Goal: Information Seeking & Learning: Learn about a topic

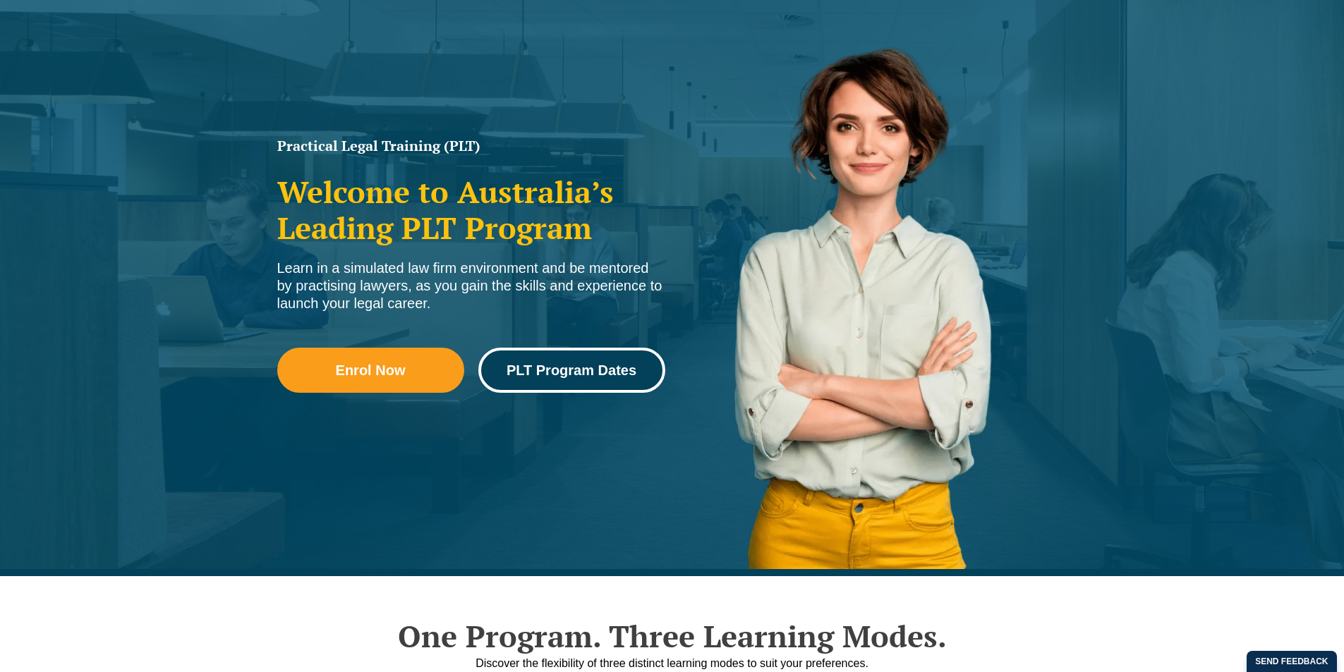
click at [631, 365] on span "PLT Program Dates" at bounding box center [572, 370] width 130 height 14
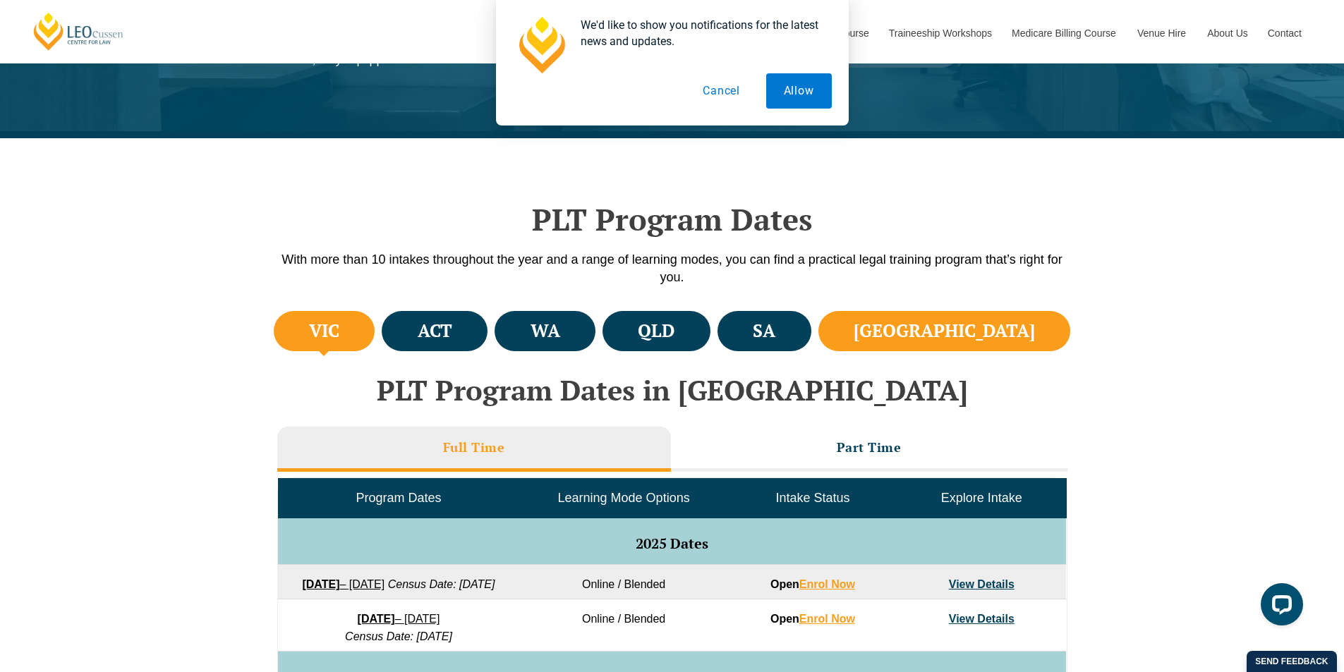
click at [1008, 322] on h4 "NSW" at bounding box center [944, 331] width 181 height 23
drag, startPoint x: 800, startPoint y: 83, endPoint x: 727, endPoint y: 165, distance: 109.5
click at [800, 85] on button "Allow" at bounding box center [799, 90] width 66 height 35
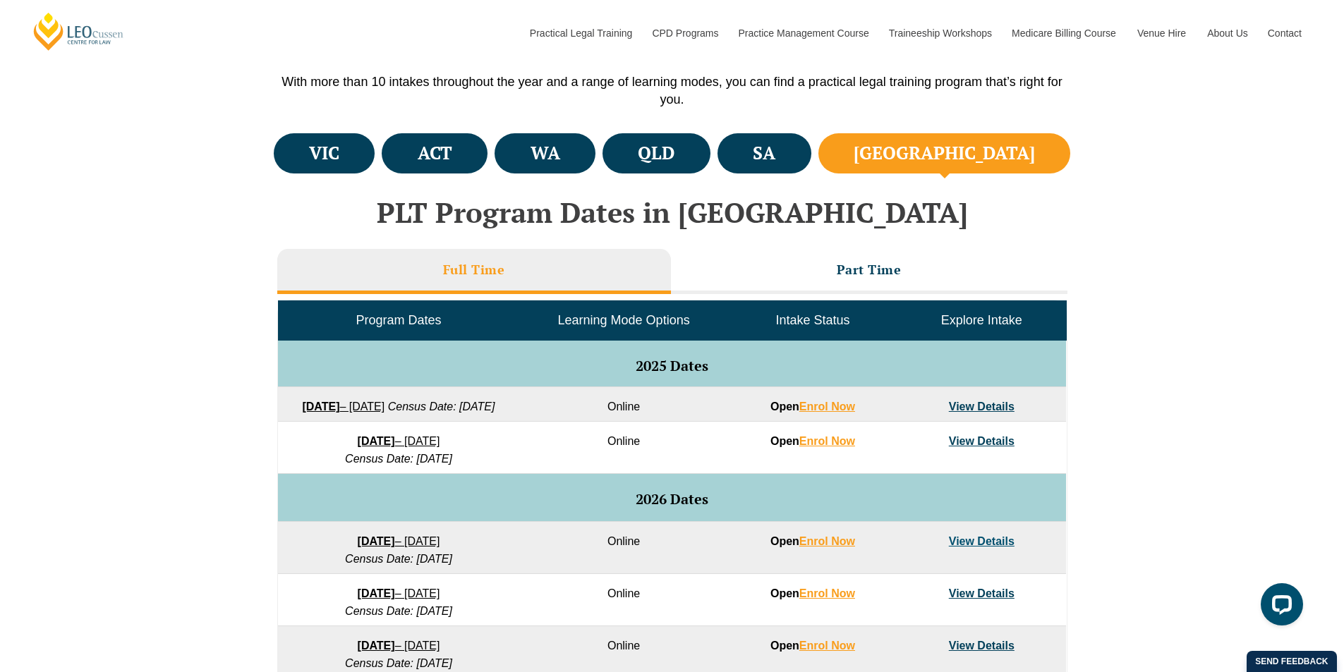
scroll to position [494, 0]
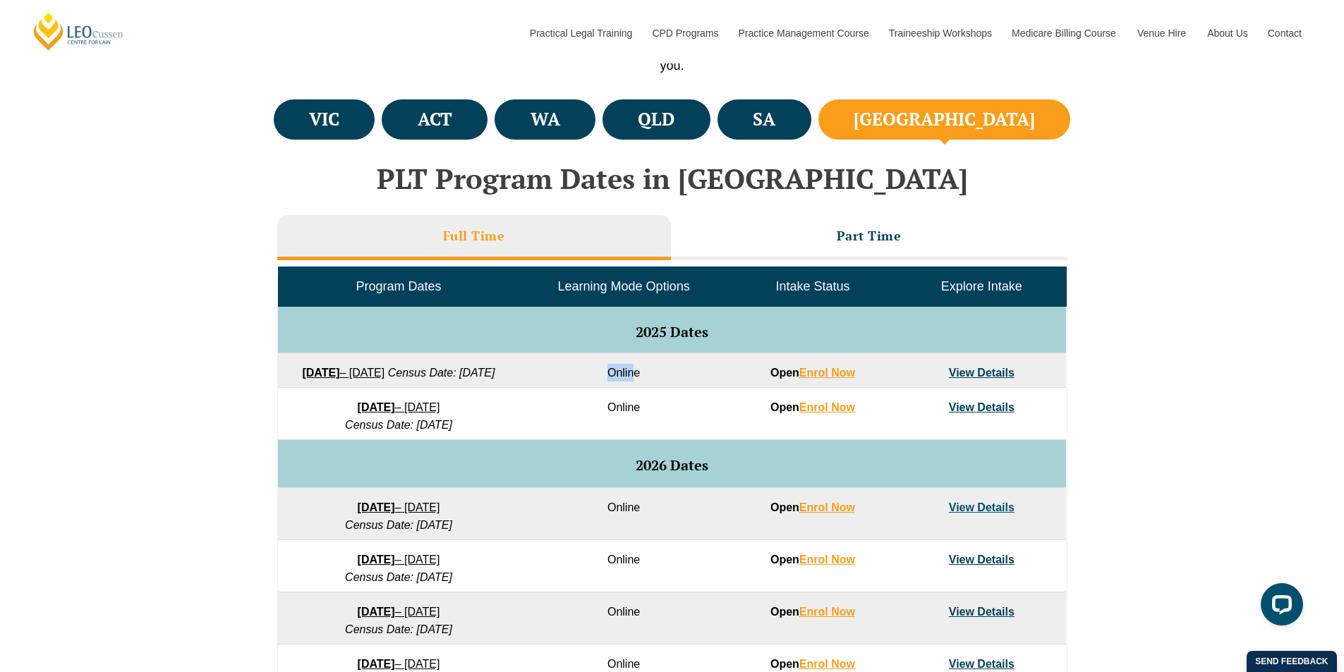
drag, startPoint x: 636, startPoint y: 375, endPoint x: 572, endPoint y: 369, distance: 63.8
click at [572, 369] on td "Online" at bounding box center [623, 370] width 209 height 35
click at [75, 363] on div "VIC ACT WA QLD SA NSW PLT Program Dates in Victoria Full Time Part Time Program…" at bounding box center [672, 505] width 1344 height 818
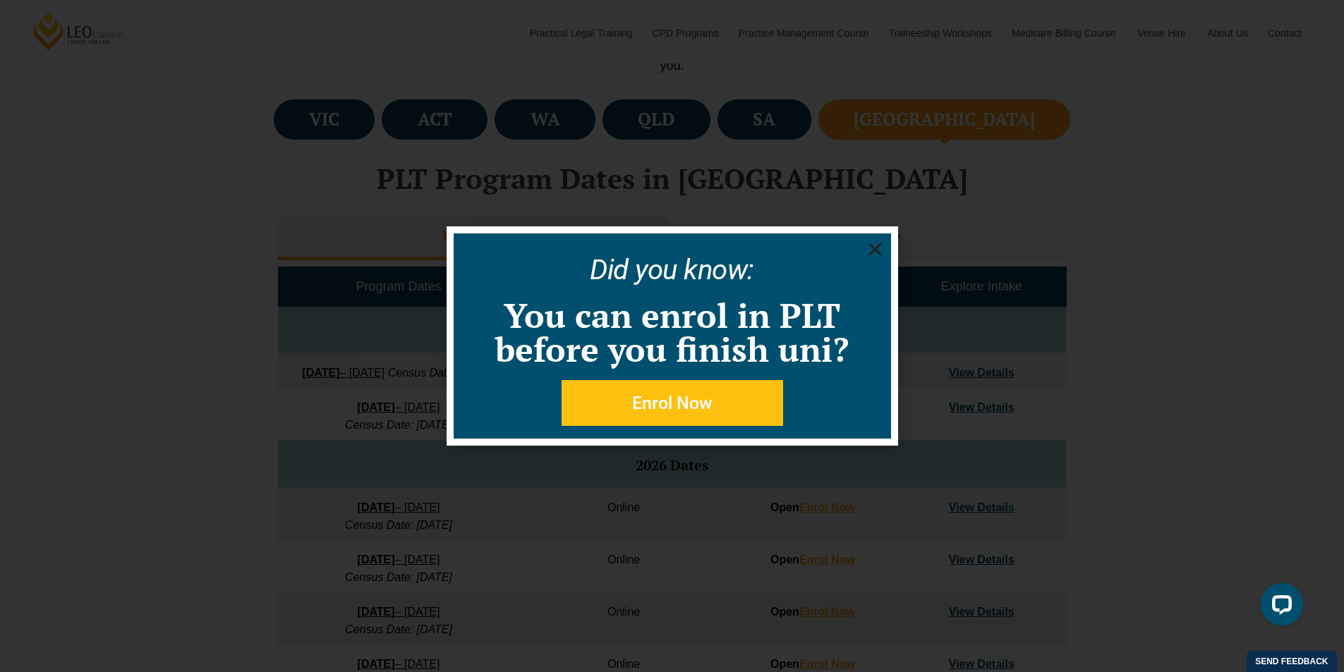
click at [883, 253] on icon "Close" at bounding box center [875, 250] width 18 height 18
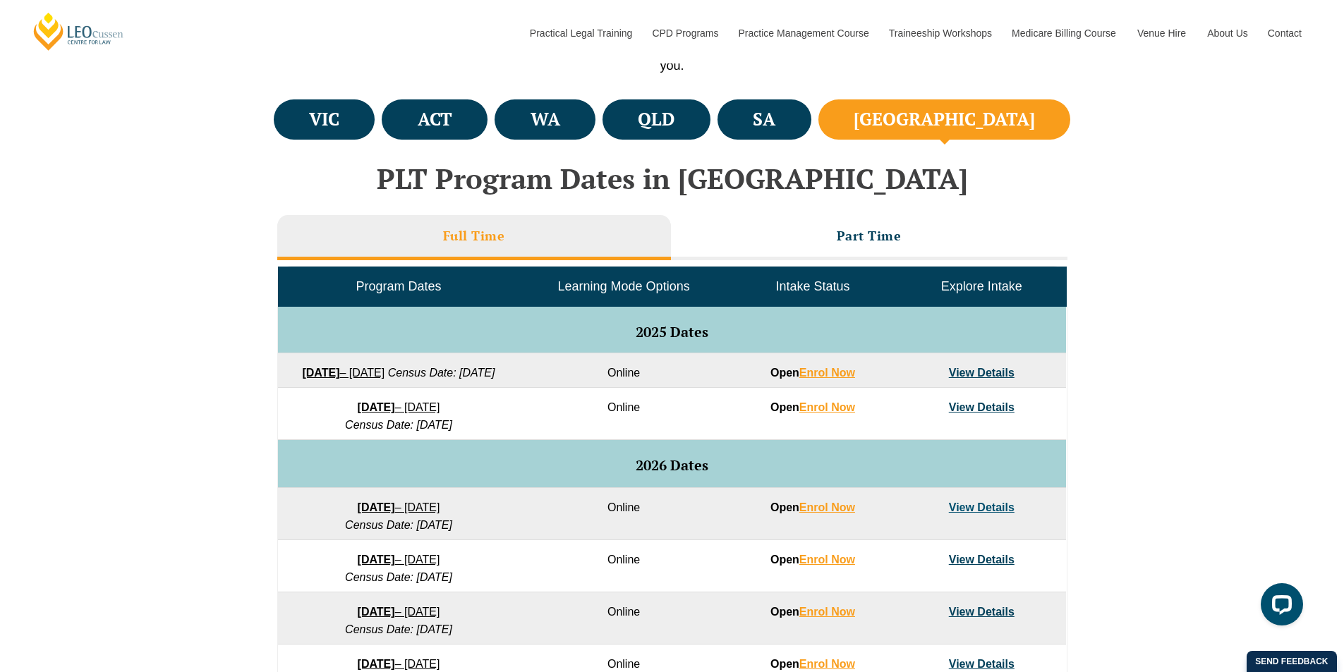
click at [988, 370] on link "View Details" at bounding box center [982, 373] width 66 height 12
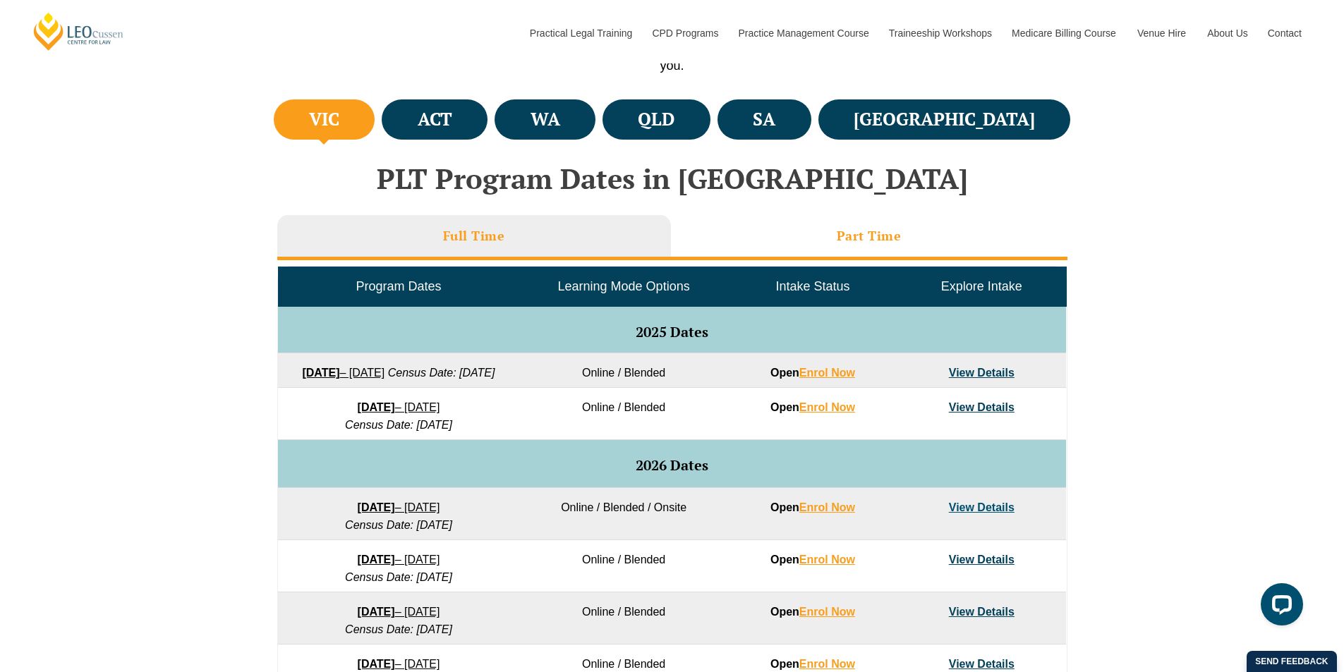
click at [880, 231] on h3 "Part Time" at bounding box center [869, 236] width 65 height 16
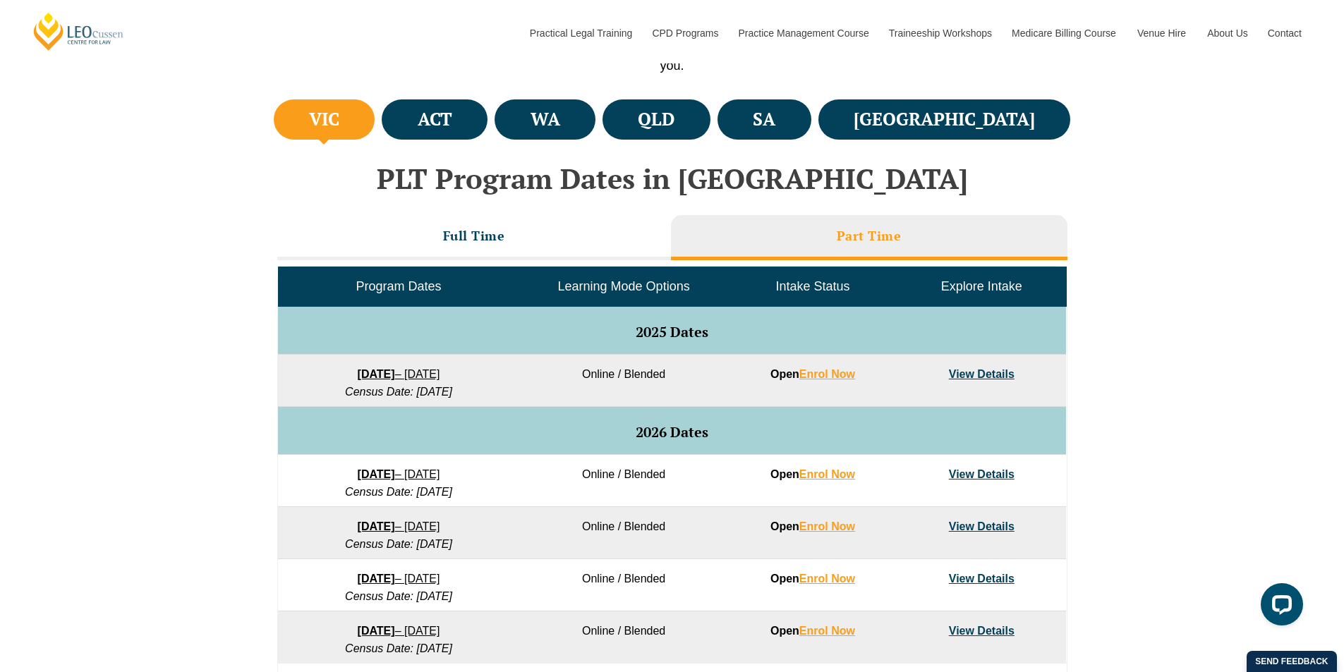
scroll to position [564, 0]
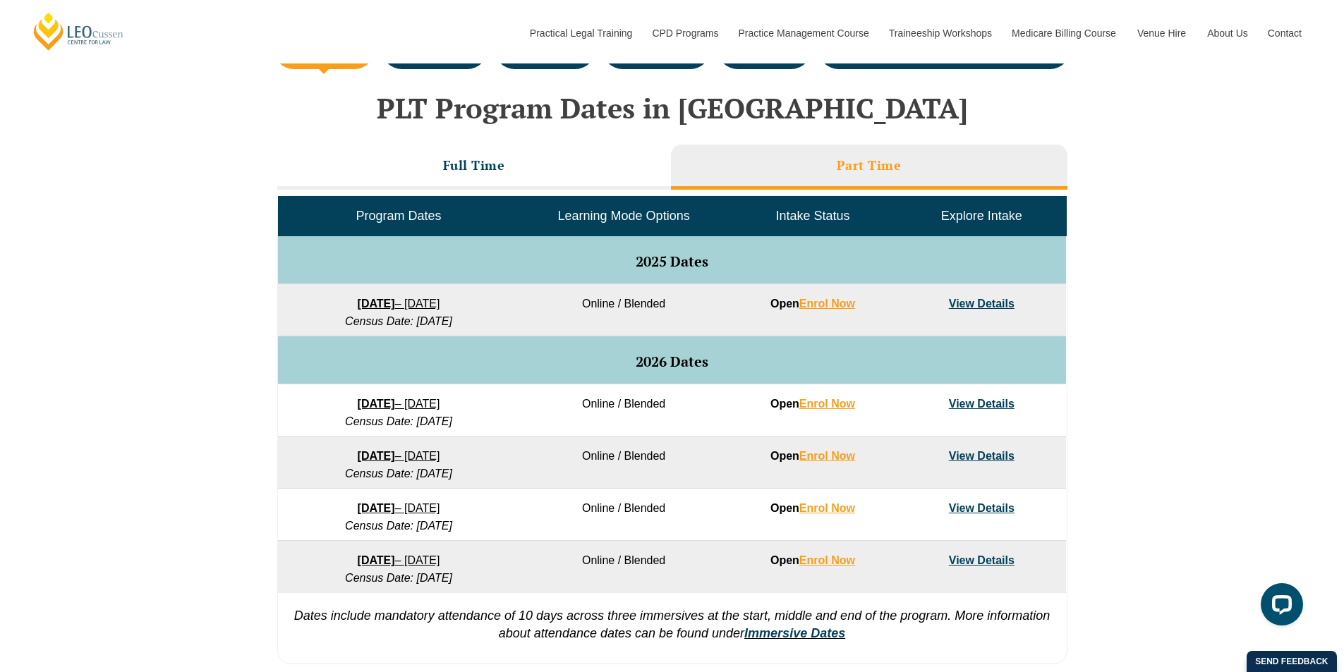
click at [972, 301] on link "View Details" at bounding box center [982, 304] width 66 height 12
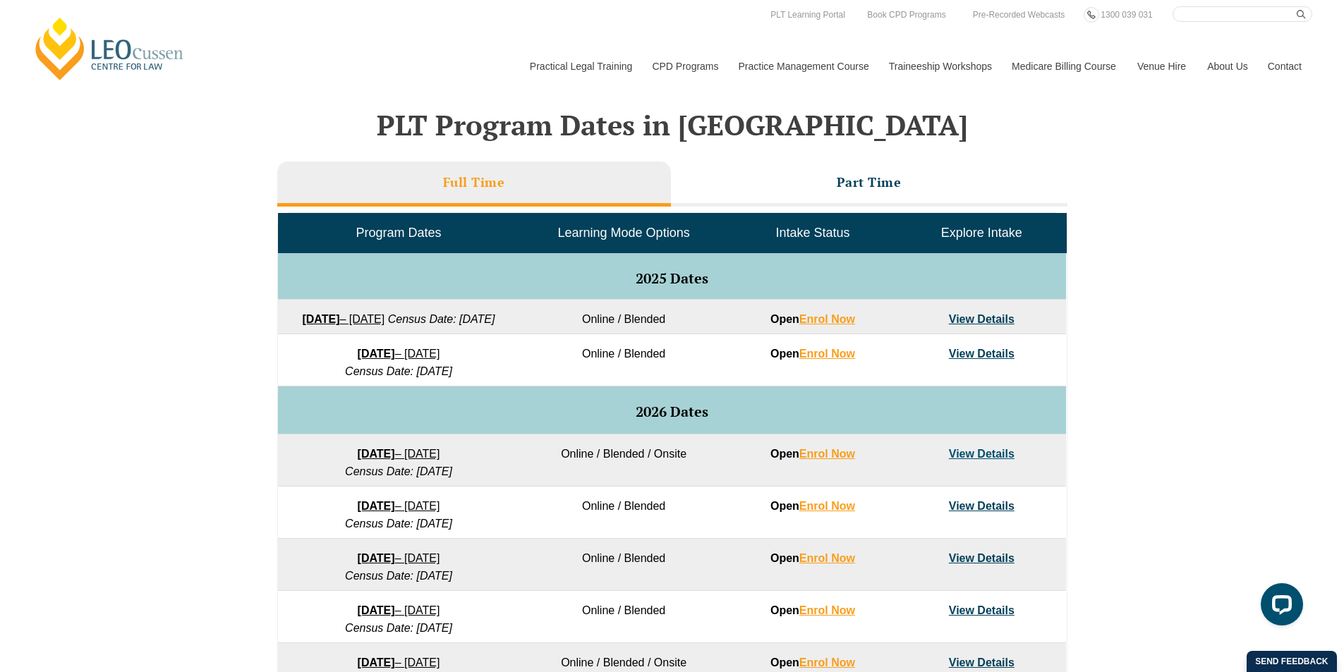
scroll to position [423, 0]
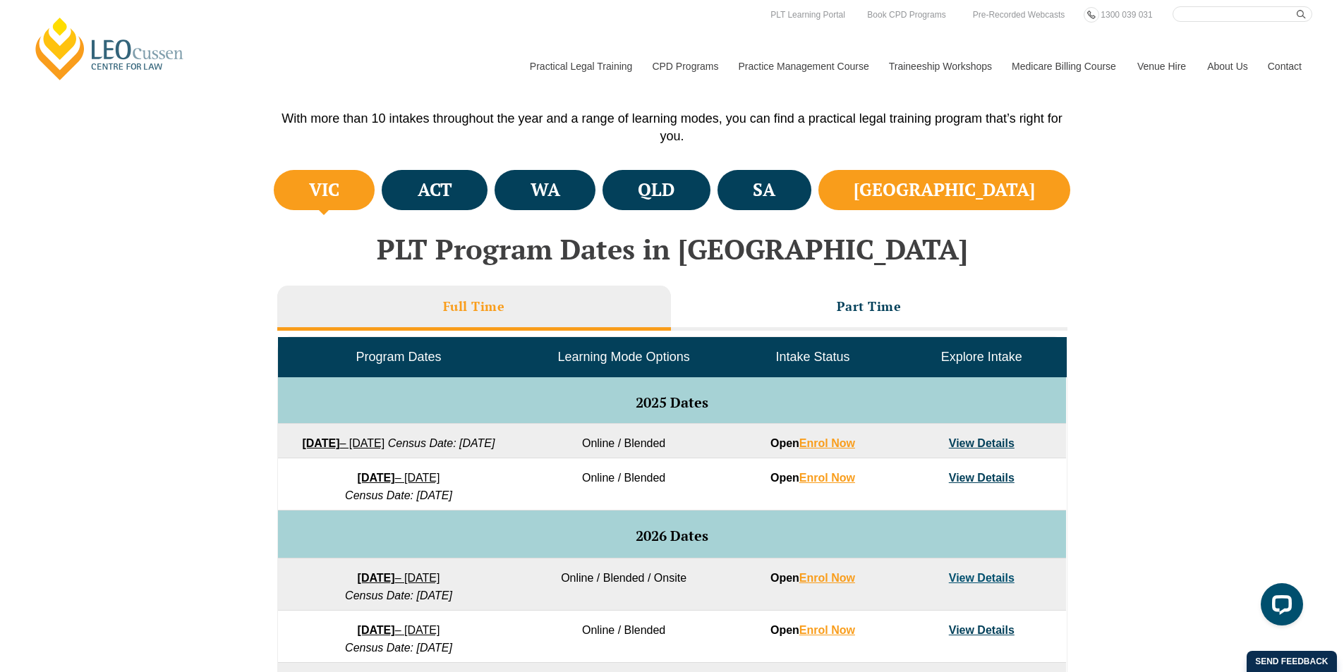
click at [991, 179] on h4 "NSW" at bounding box center [944, 190] width 181 height 23
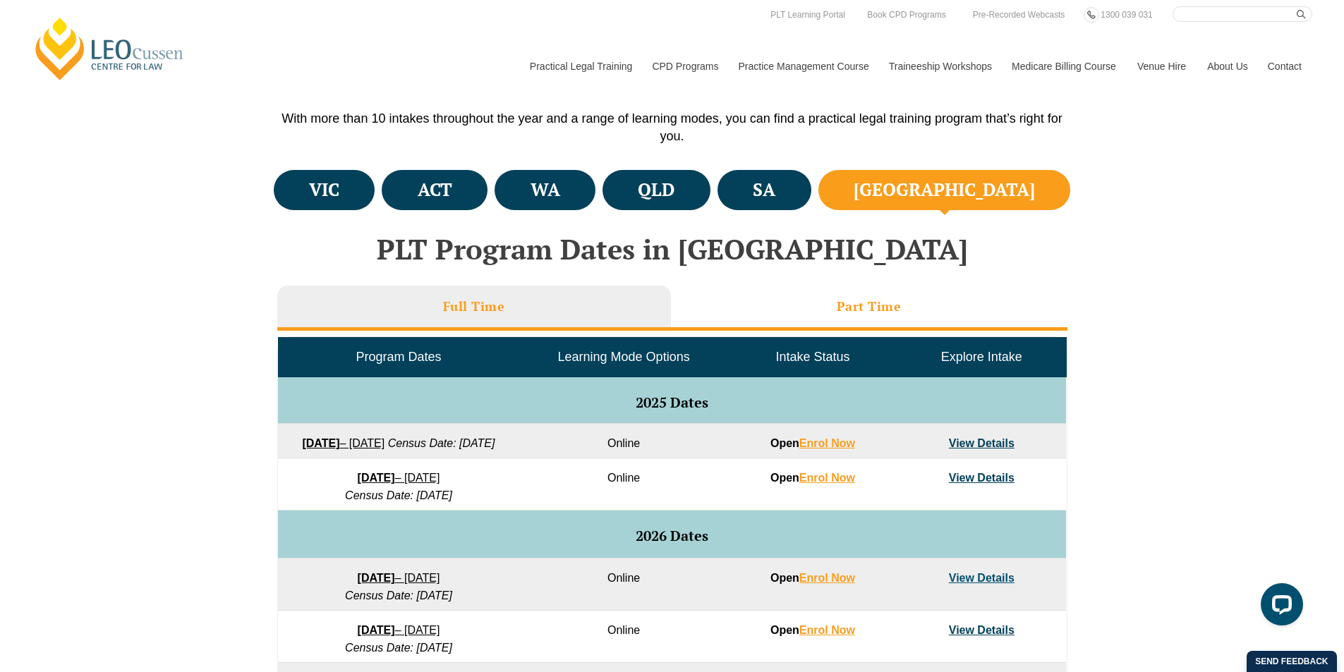
click at [876, 297] on li "Part Time" at bounding box center [869, 308] width 397 height 45
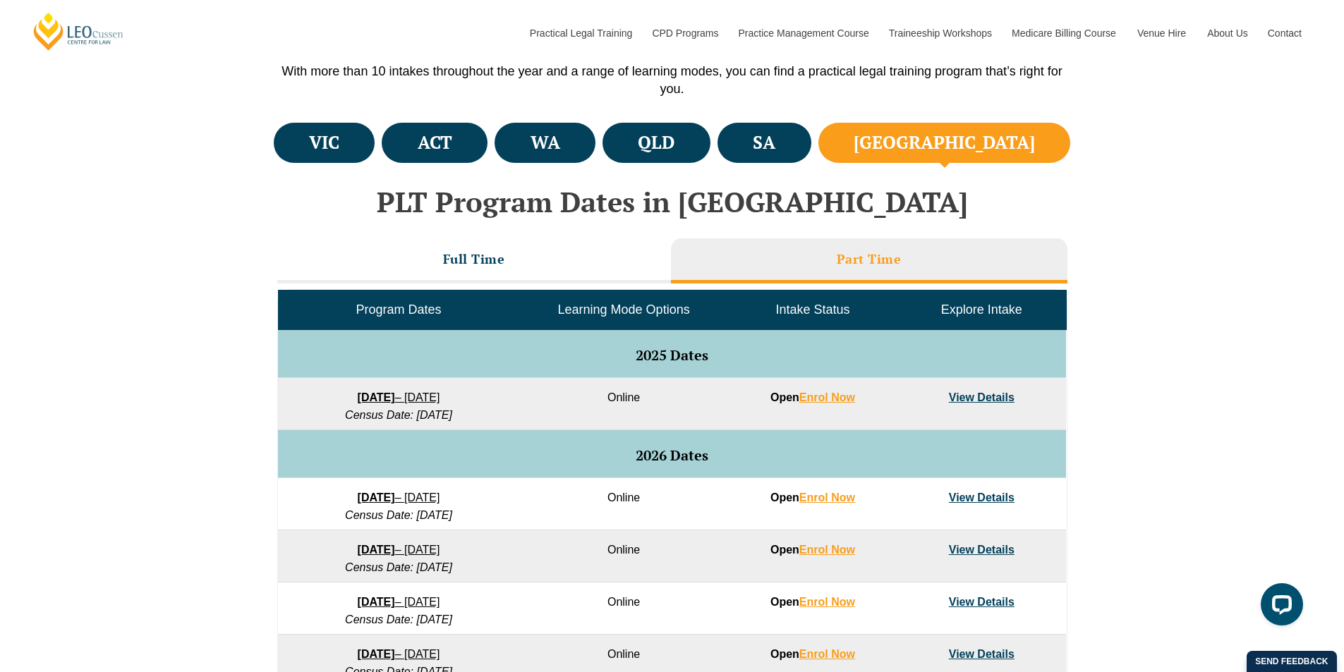
scroll to position [494, 0]
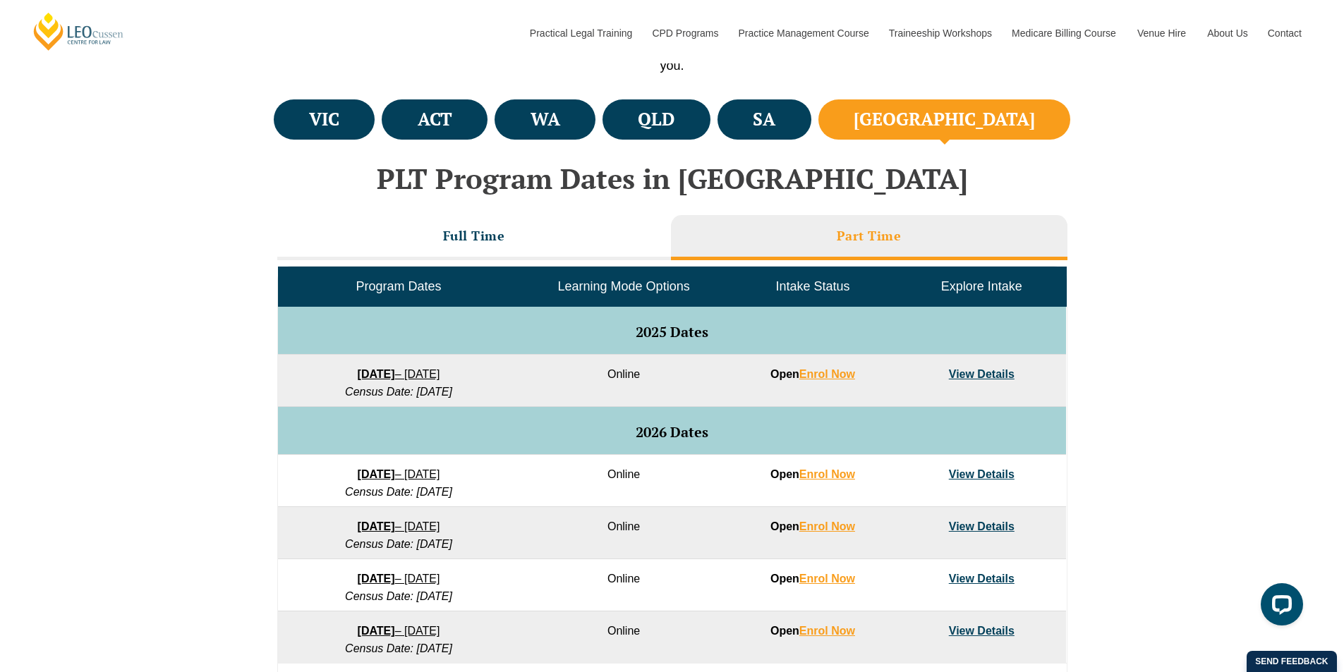
click at [979, 378] on link "View Details" at bounding box center [982, 374] width 66 height 12
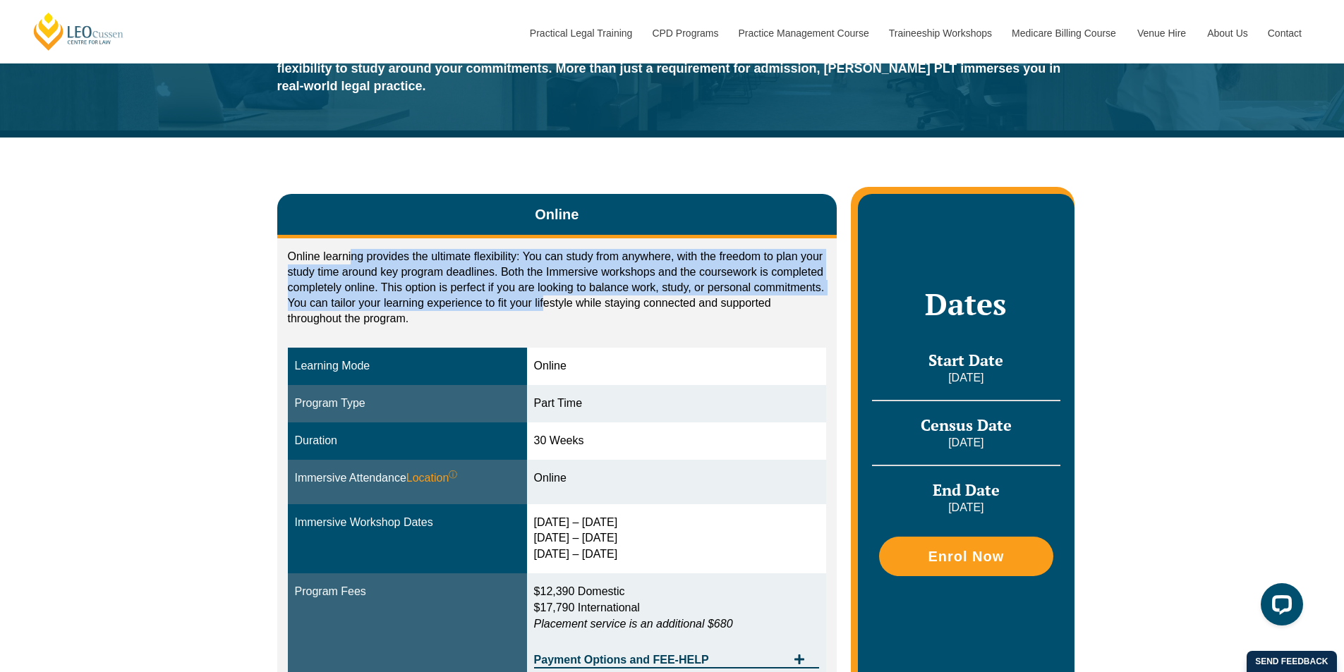
drag, startPoint x: 350, startPoint y: 228, endPoint x: 515, endPoint y: 303, distance: 181.3
click at [545, 290] on div "Online learning provides the ultimate flexibility: You can study from anywhere,…" at bounding box center [557, 463] width 560 height 451
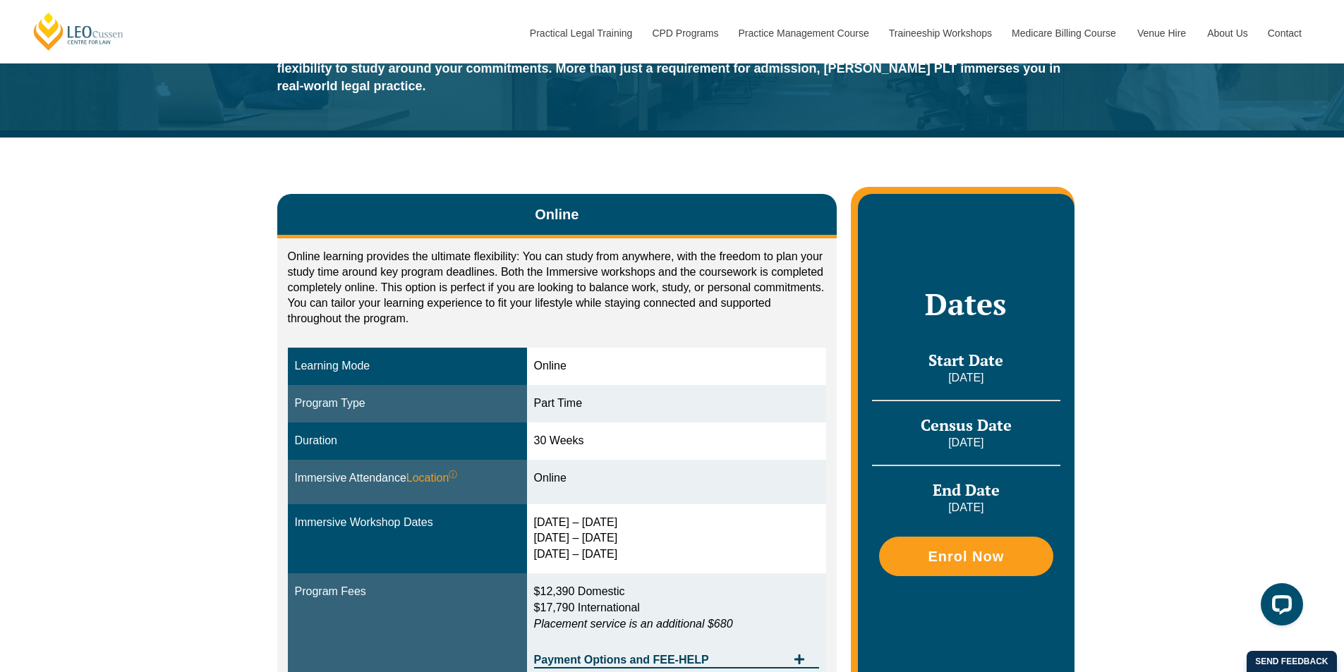
click at [514, 303] on p "Online learning provides the ultimate flexibility: You can study from anywhere,…" at bounding box center [557, 288] width 539 height 78
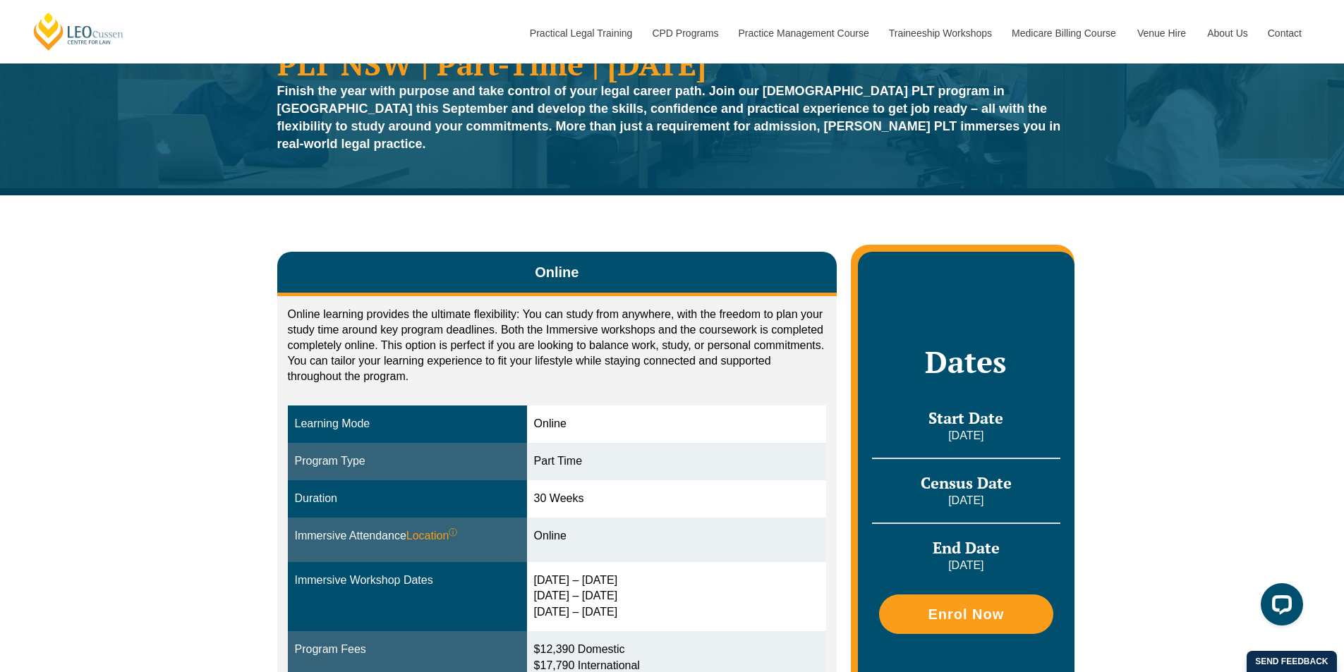
scroll to position [212, 0]
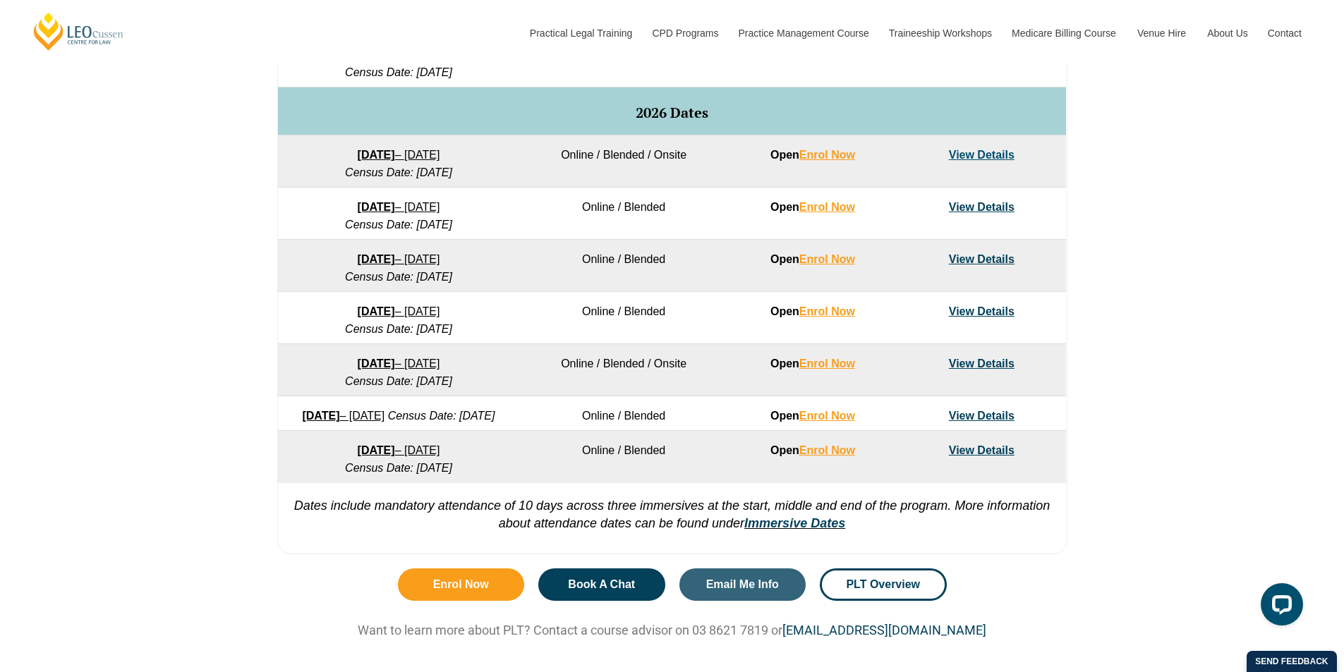
scroll to position [423, 0]
